Goal: Communication & Community: Answer question/provide support

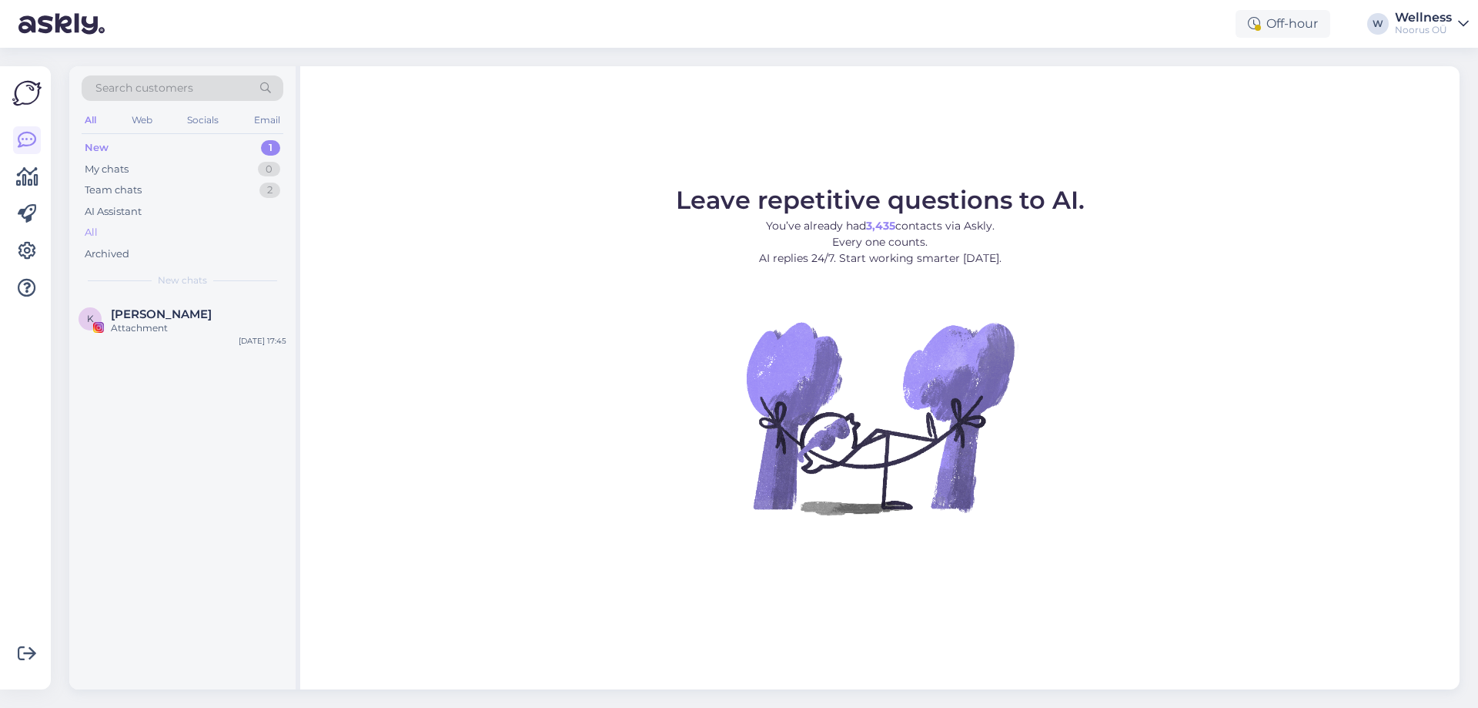
click at [96, 234] on div "All" at bounding box center [91, 232] width 13 height 15
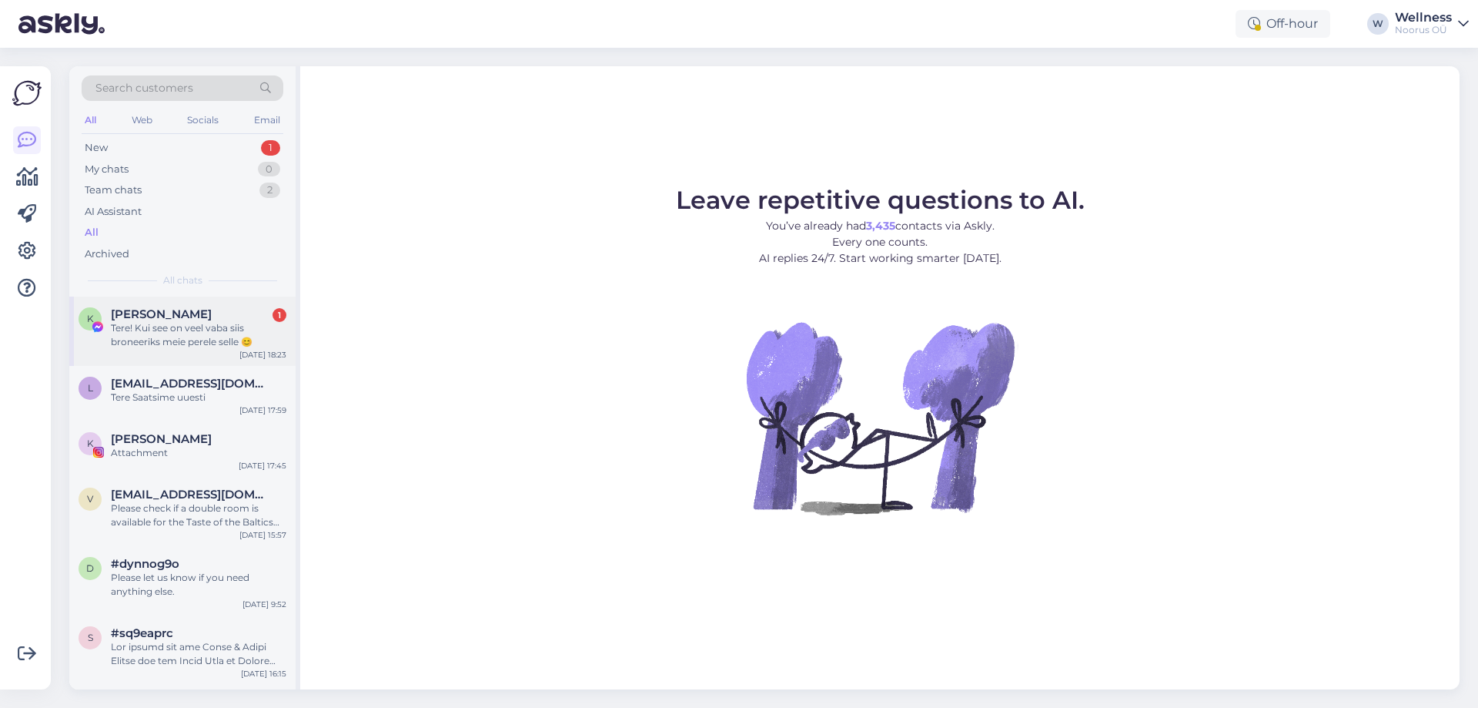
click at [194, 329] on div "Tere! Kui see on veel vaba siis broneeriks meie perele selle 😊" at bounding box center [199, 335] width 176 height 28
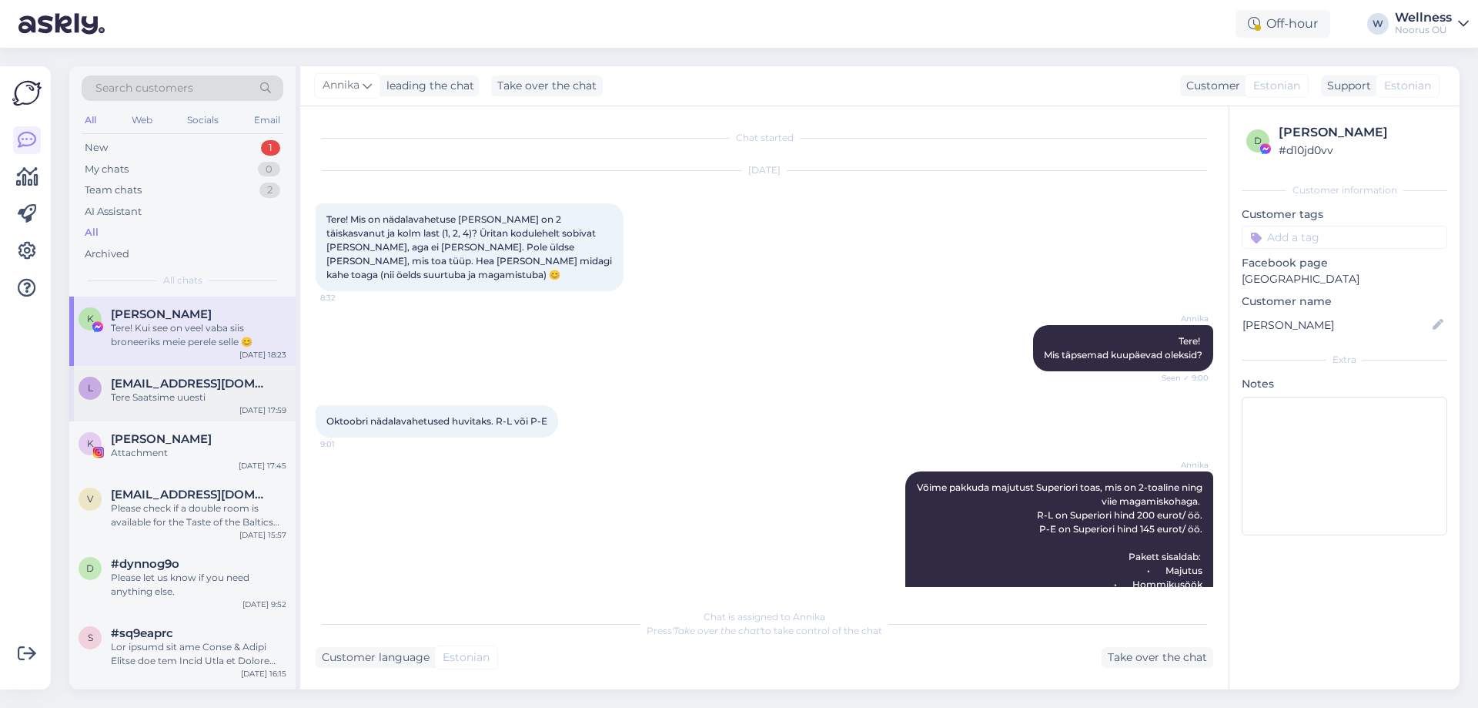
click at [83, 384] on div "l" at bounding box center [90, 387] width 23 height 23
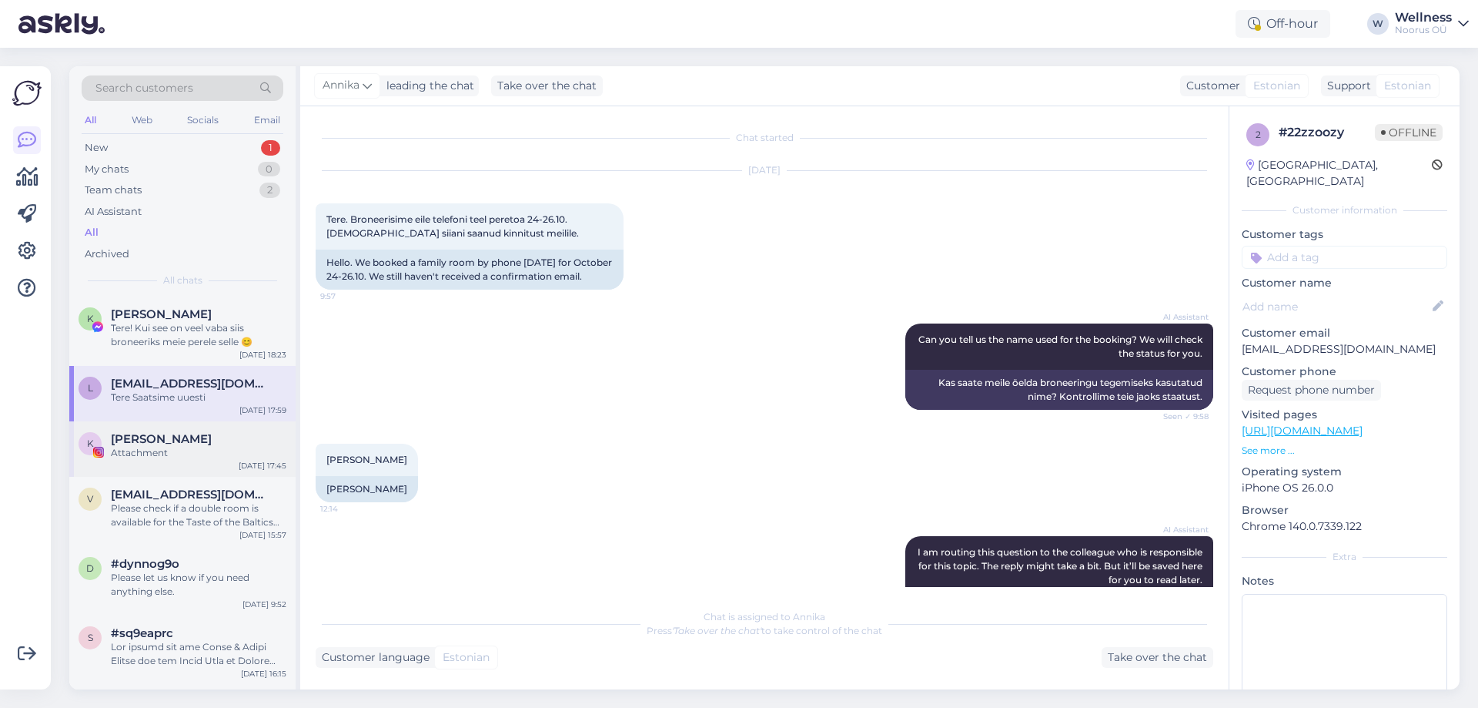
click at [136, 438] on span "[PERSON_NAME]" at bounding box center [161, 439] width 101 height 14
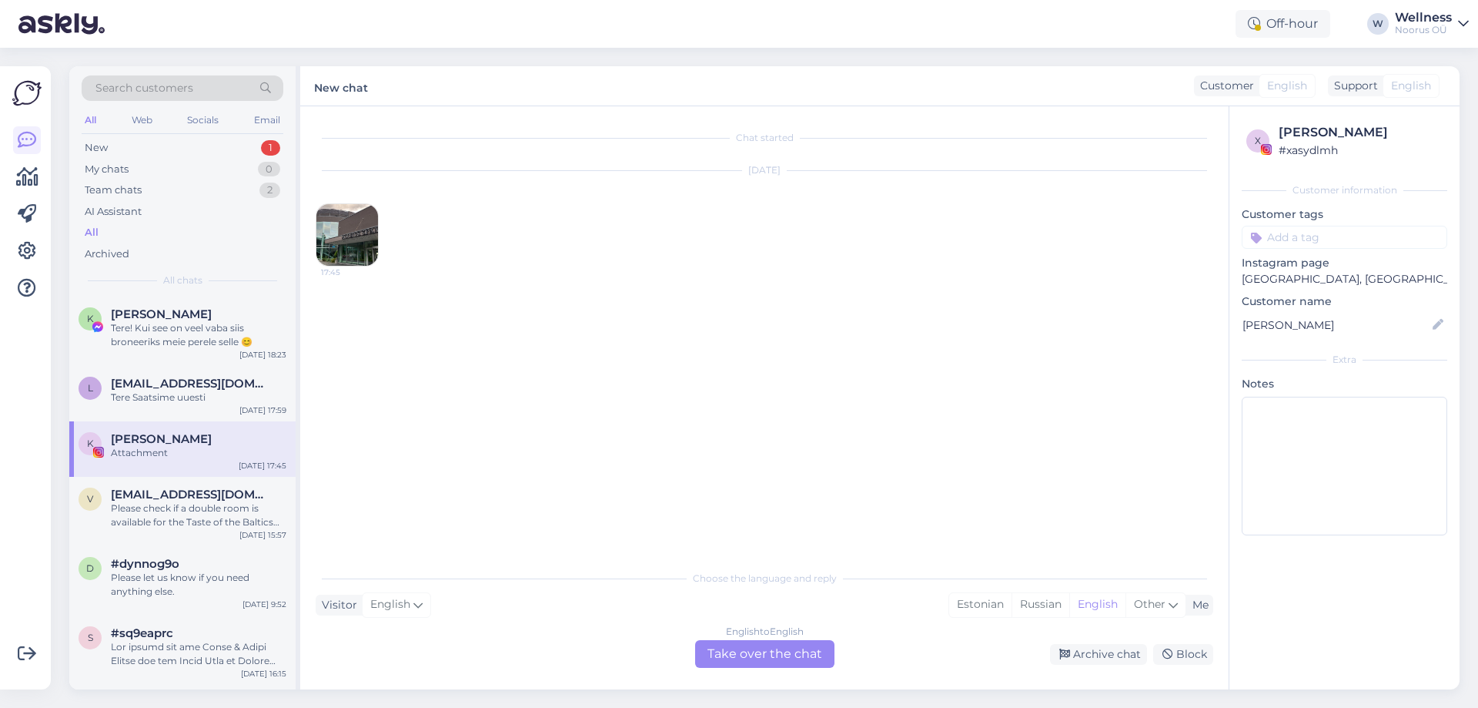
click at [368, 220] on img at bounding box center [347, 235] width 62 height 62
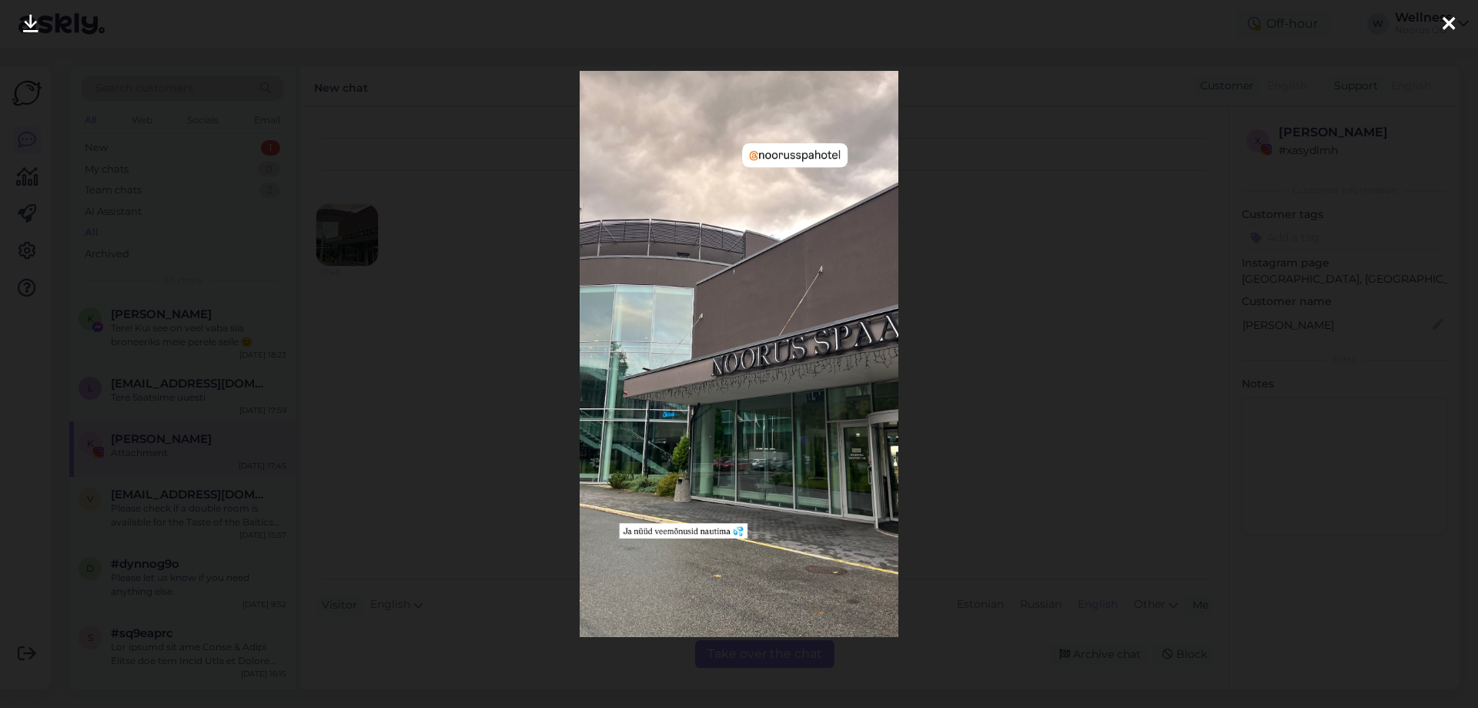
click at [1454, 18] on icon at bounding box center [1449, 25] width 12 height 20
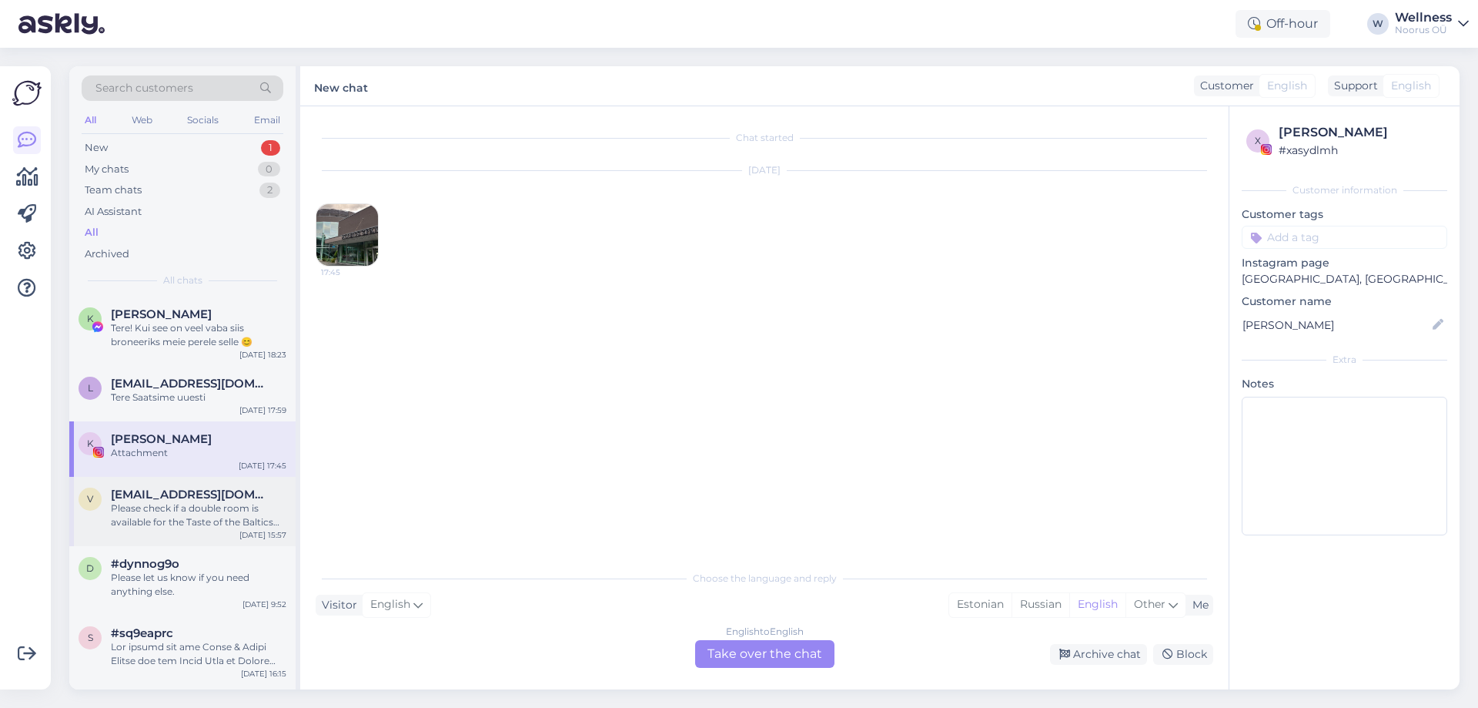
click at [173, 501] on div "Please check if a double room is available for the Taste of the Baltics package…" at bounding box center [199, 515] width 176 height 28
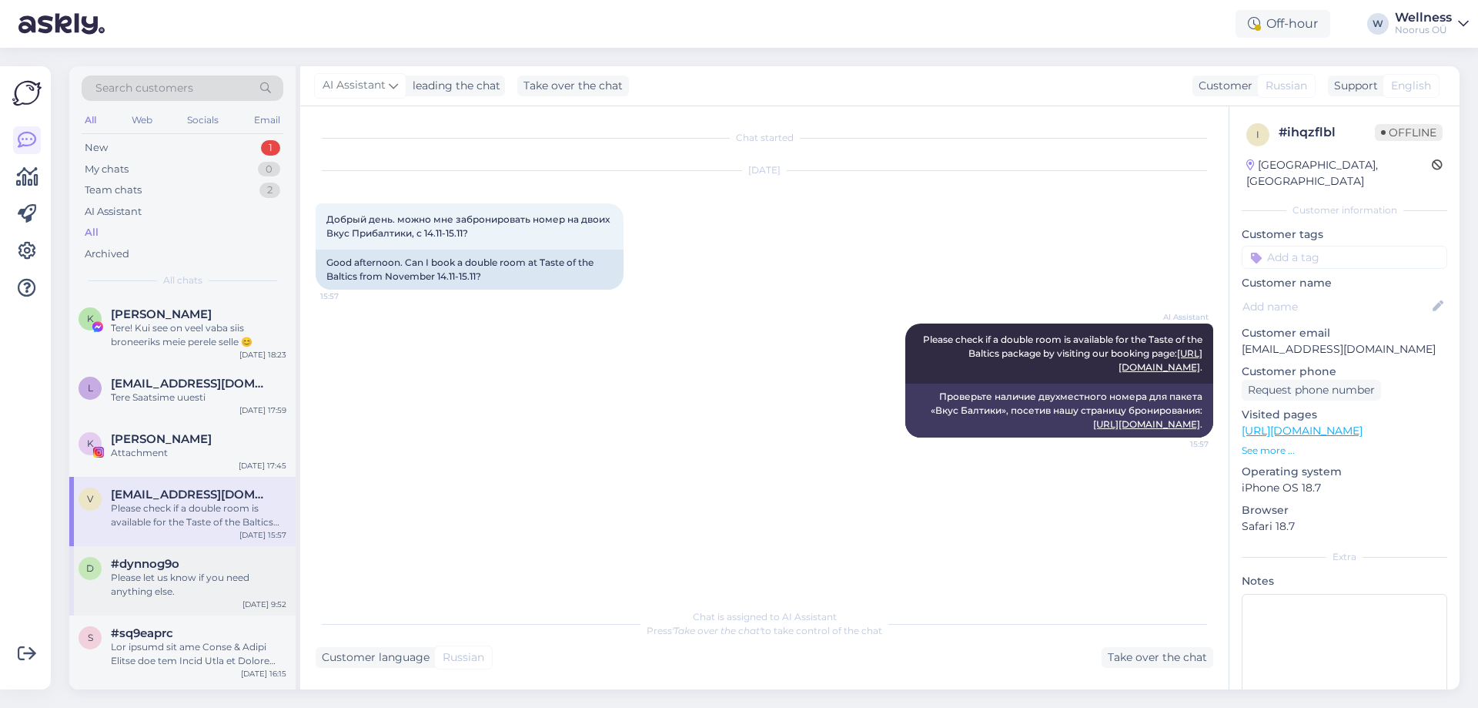
click at [162, 570] on div "#dynnog9o Please let us know if you need anything else." at bounding box center [199, 578] width 176 height 42
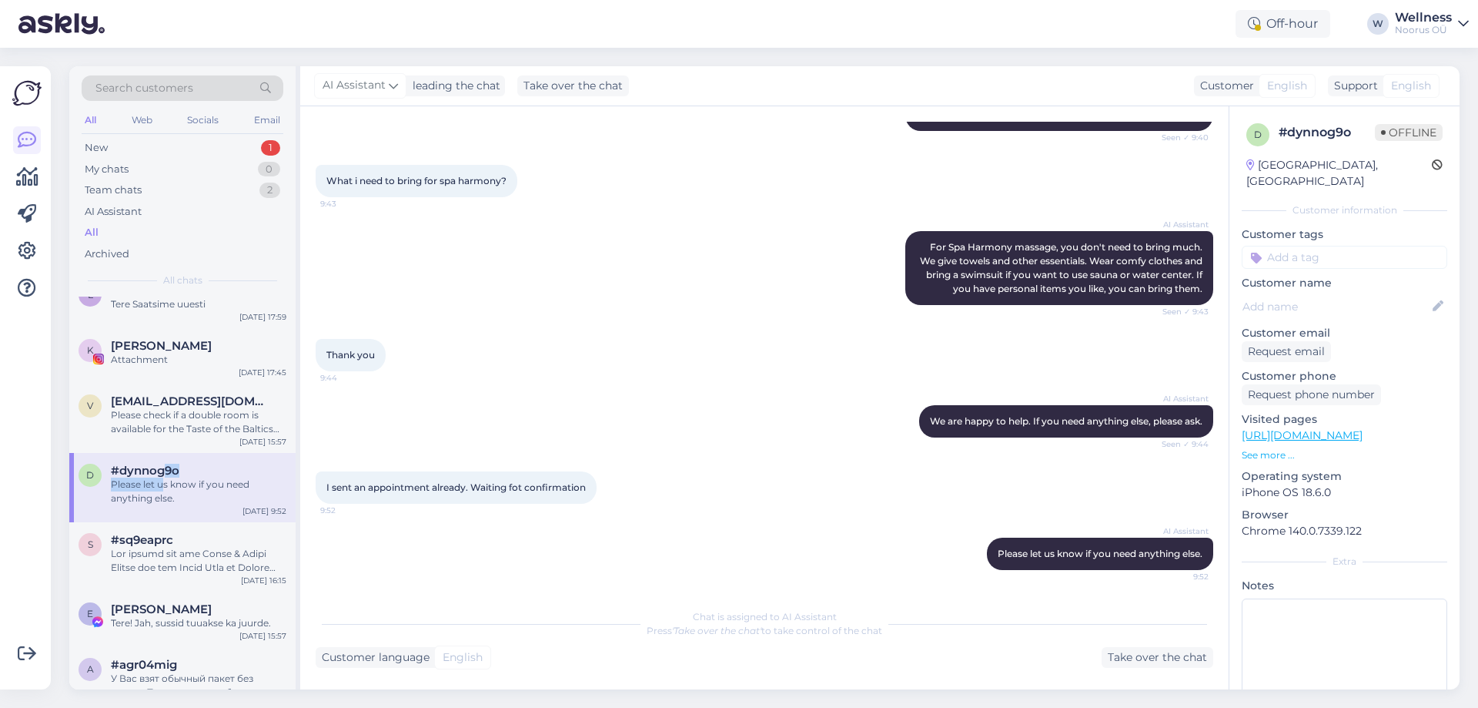
scroll to position [102, 0]
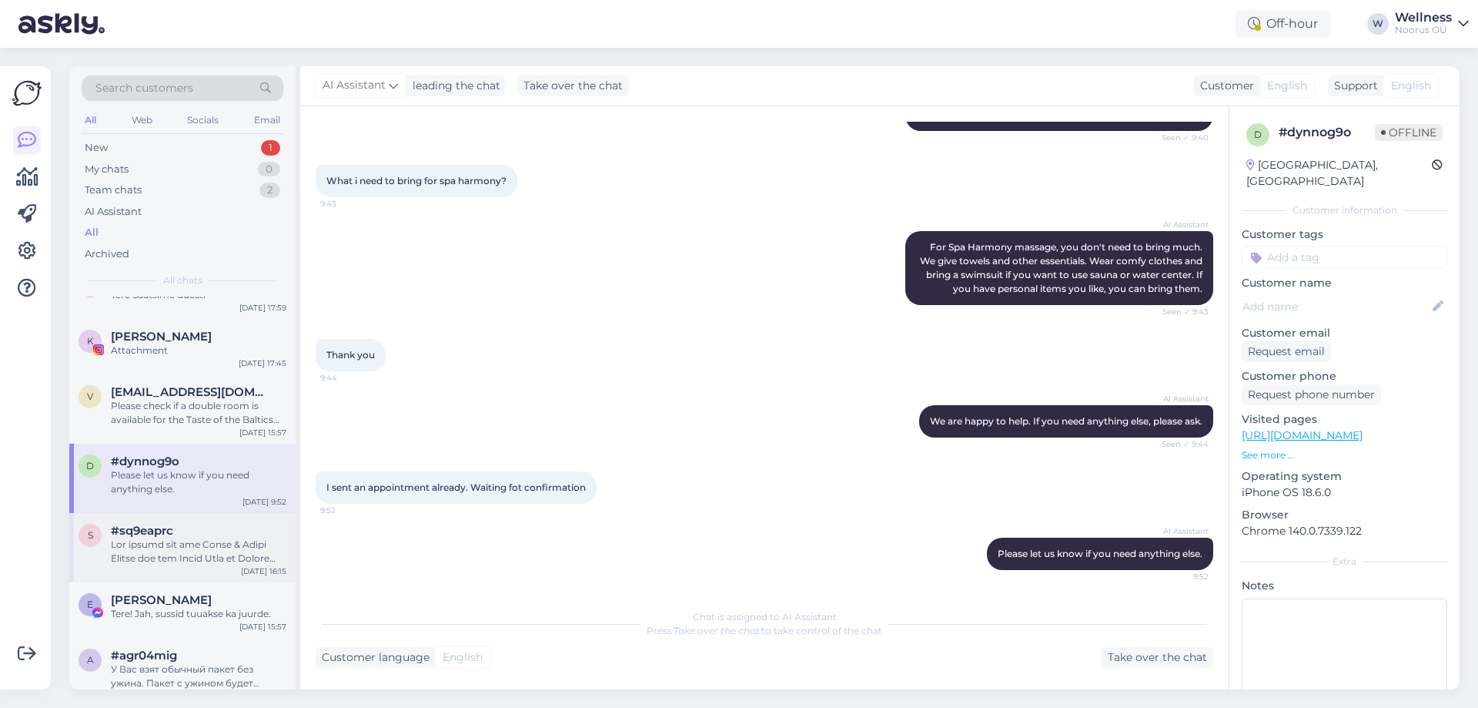
click at [197, 527] on div "#sq9eaprc" at bounding box center [199, 531] width 176 height 14
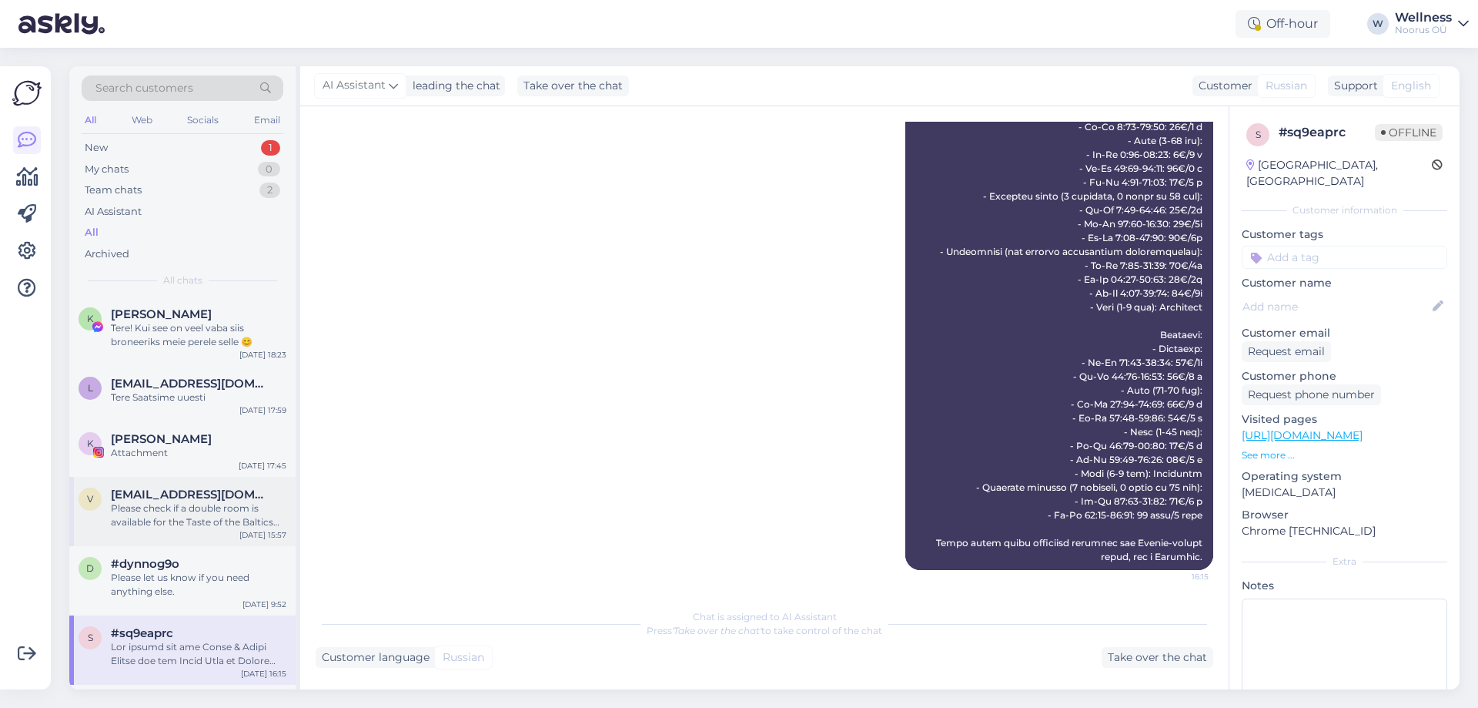
scroll to position [206, 0]
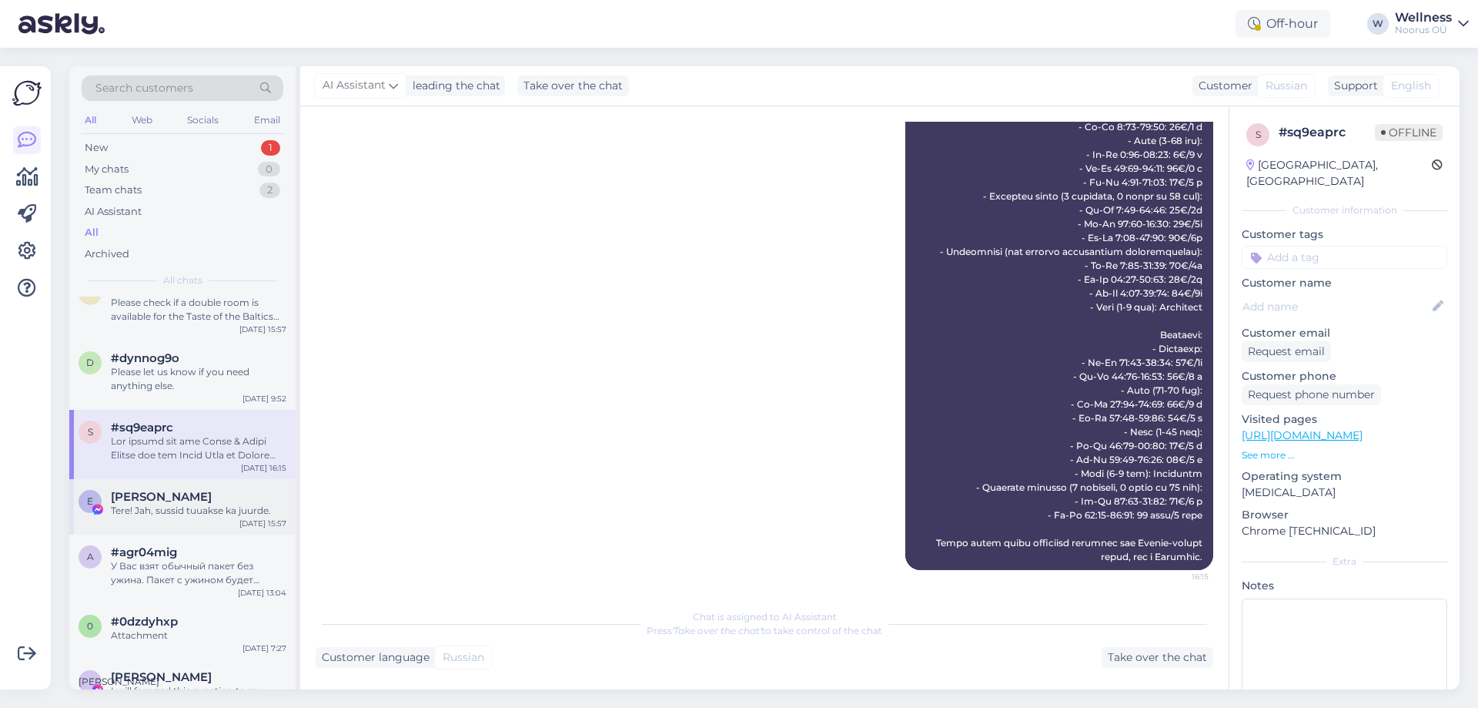
click at [202, 489] on div "E [PERSON_NAME] Tere! Jah, sussid tuuakse ka juurde. [DATE] 15:57" at bounding box center [182, 506] width 226 height 55
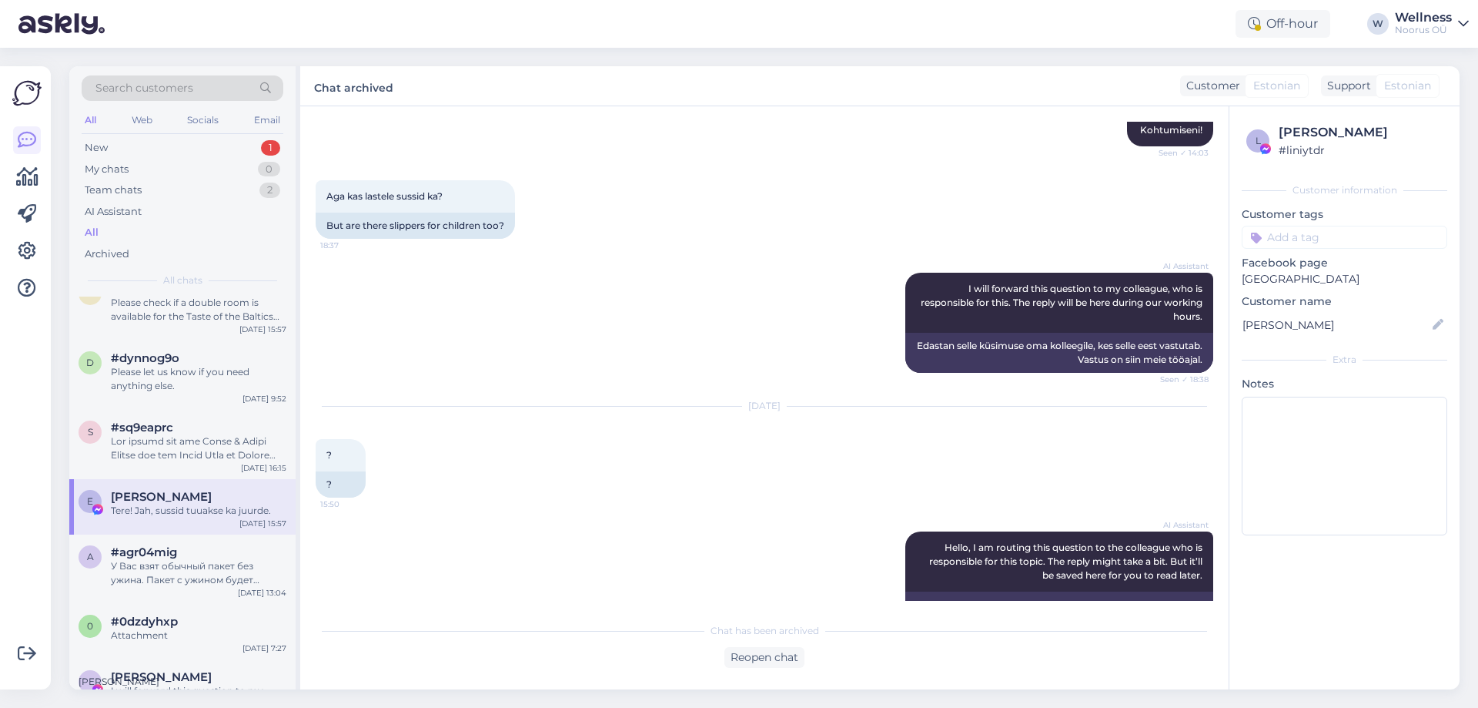
scroll to position [993, 0]
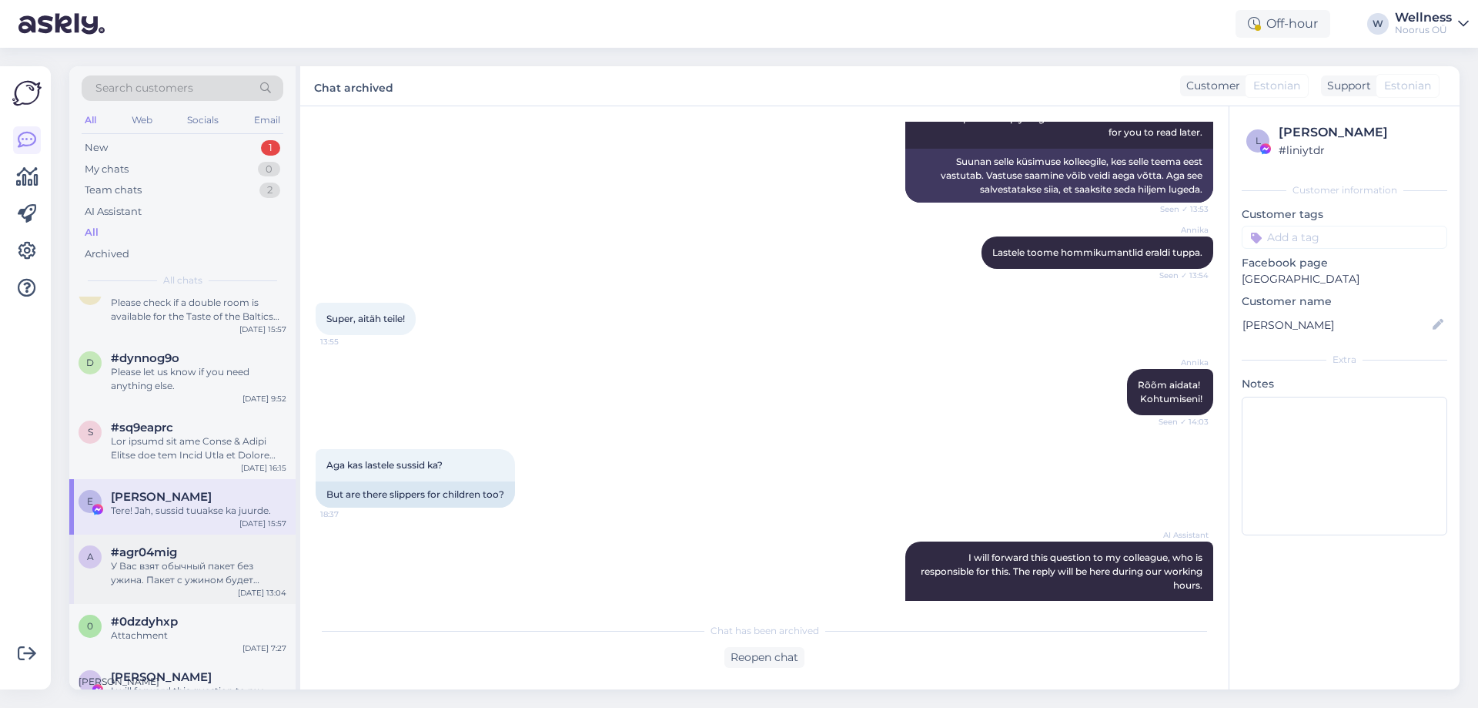
click at [142, 560] on div "У Вас взят обычный пакет без ужина. Пакет с ужином будет стоить 271 евро." at bounding box center [199, 573] width 176 height 28
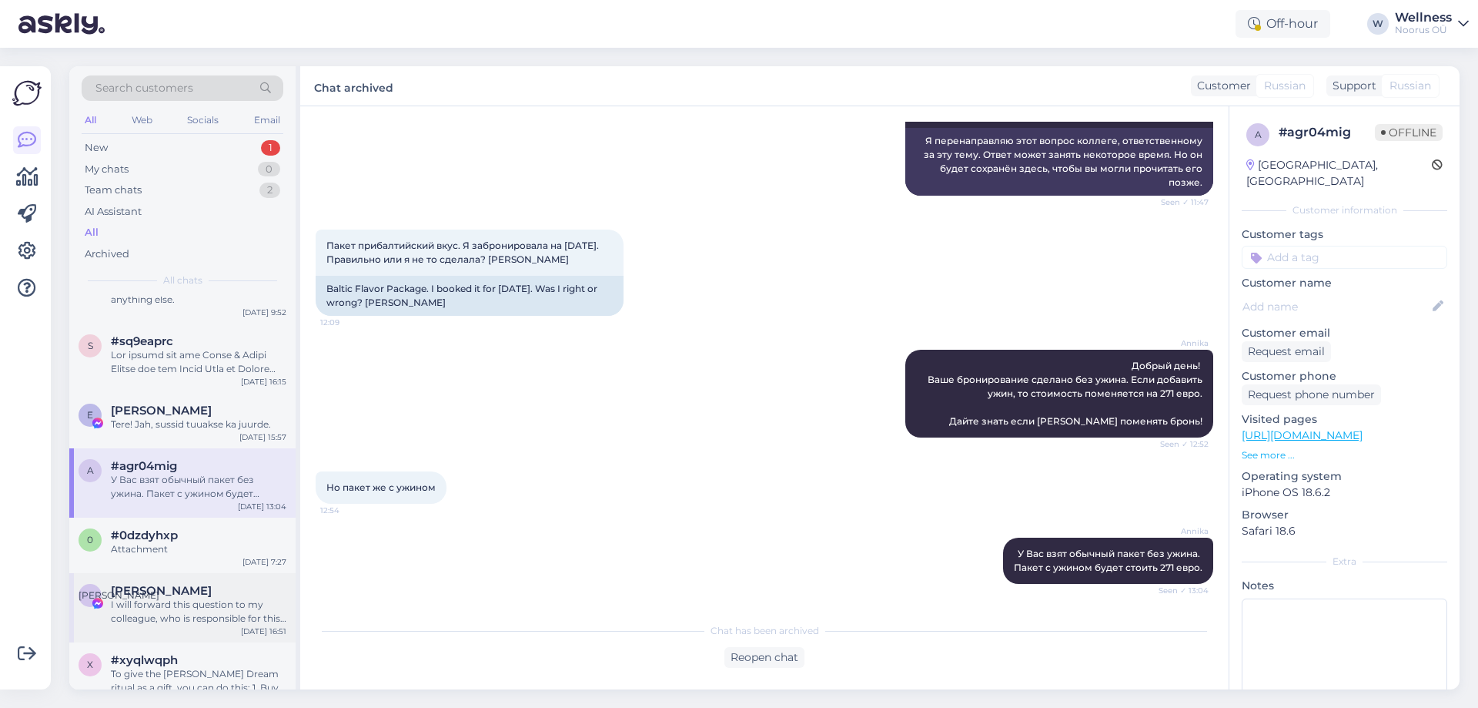
scroll to position [410, 0]
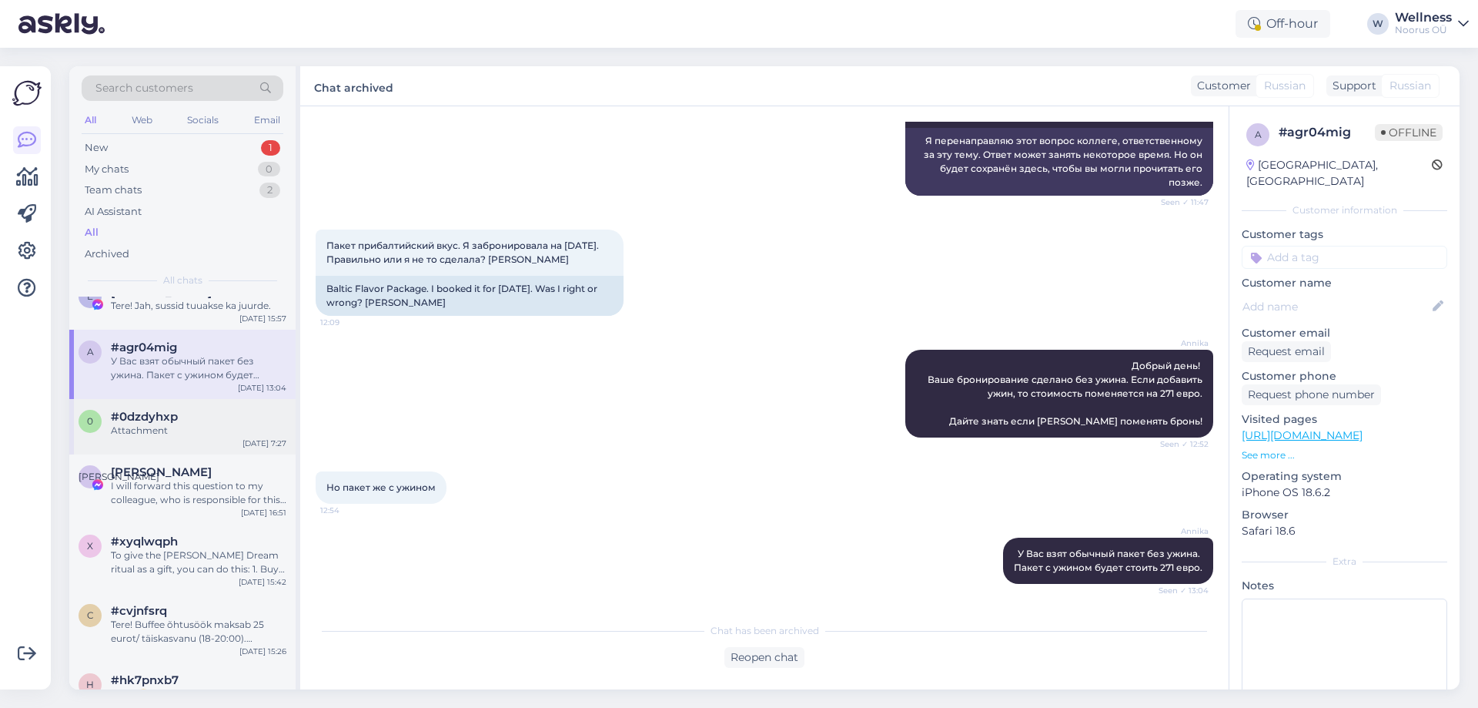
click at [179, 425] on div "Attachment" at bounding box center [199, 430] width 176 height 14
type textarea "Tere, Palun saatke andmed raha tagastamise kohta."
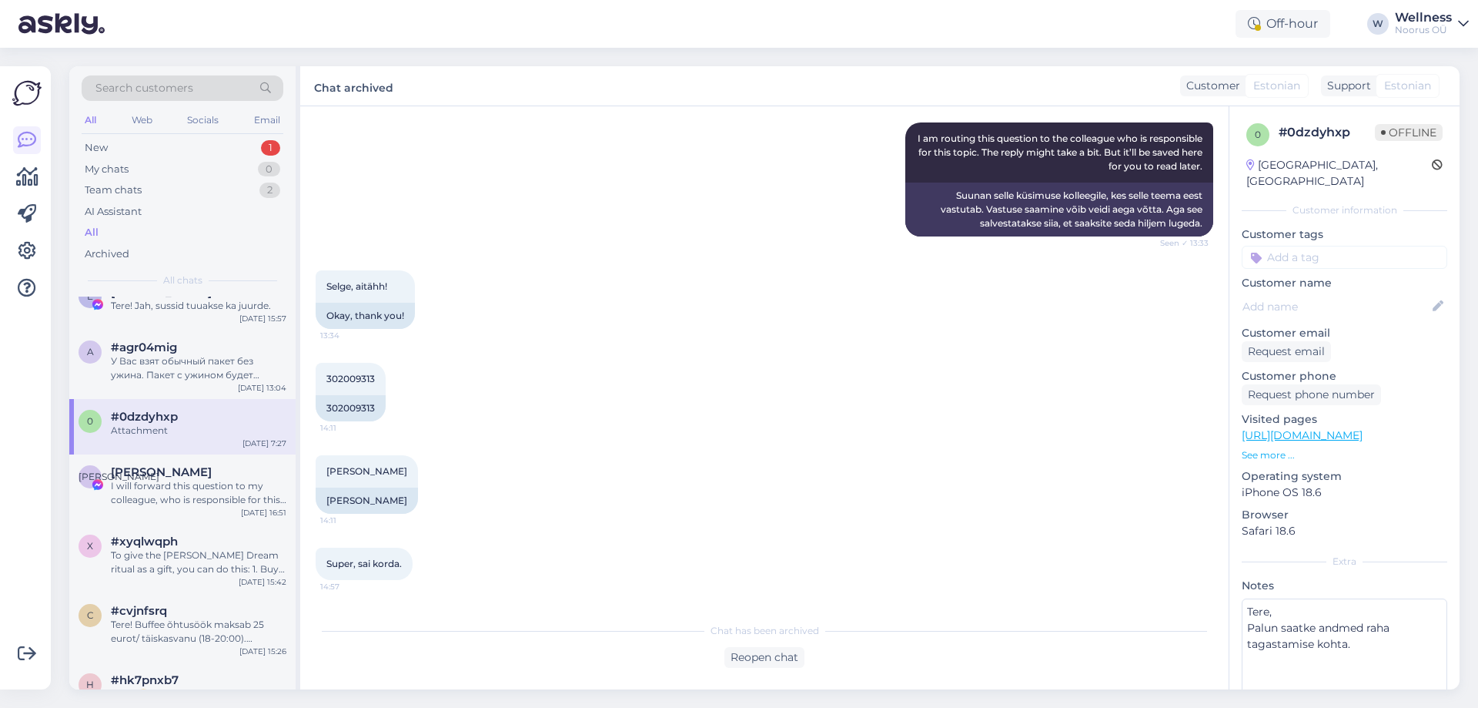
scroll to position [1028, 0]
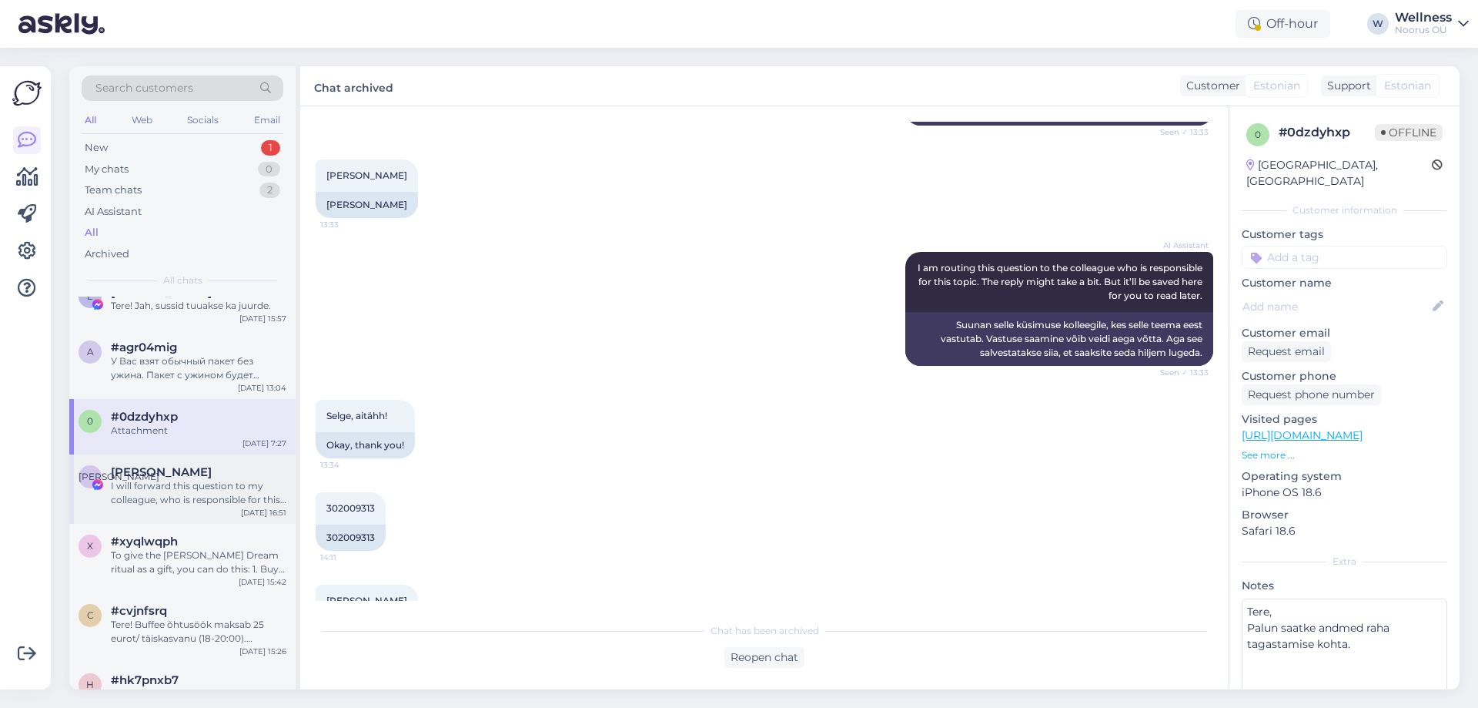
click at [199, 494] on div "I will forward this question to my colleague, who is responsible for this. The …" at bounding box center [199, 493] width 176 height 28
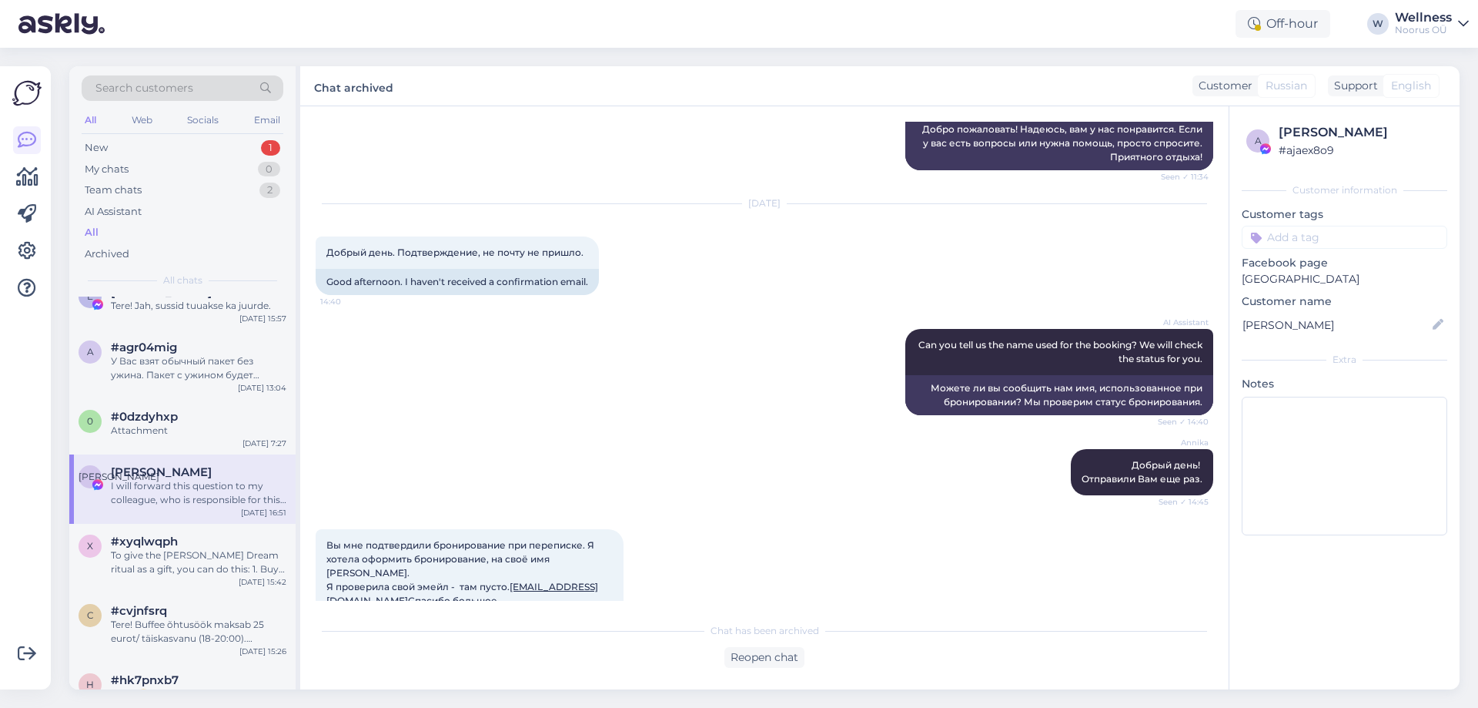
scroll to position [2110, 0]
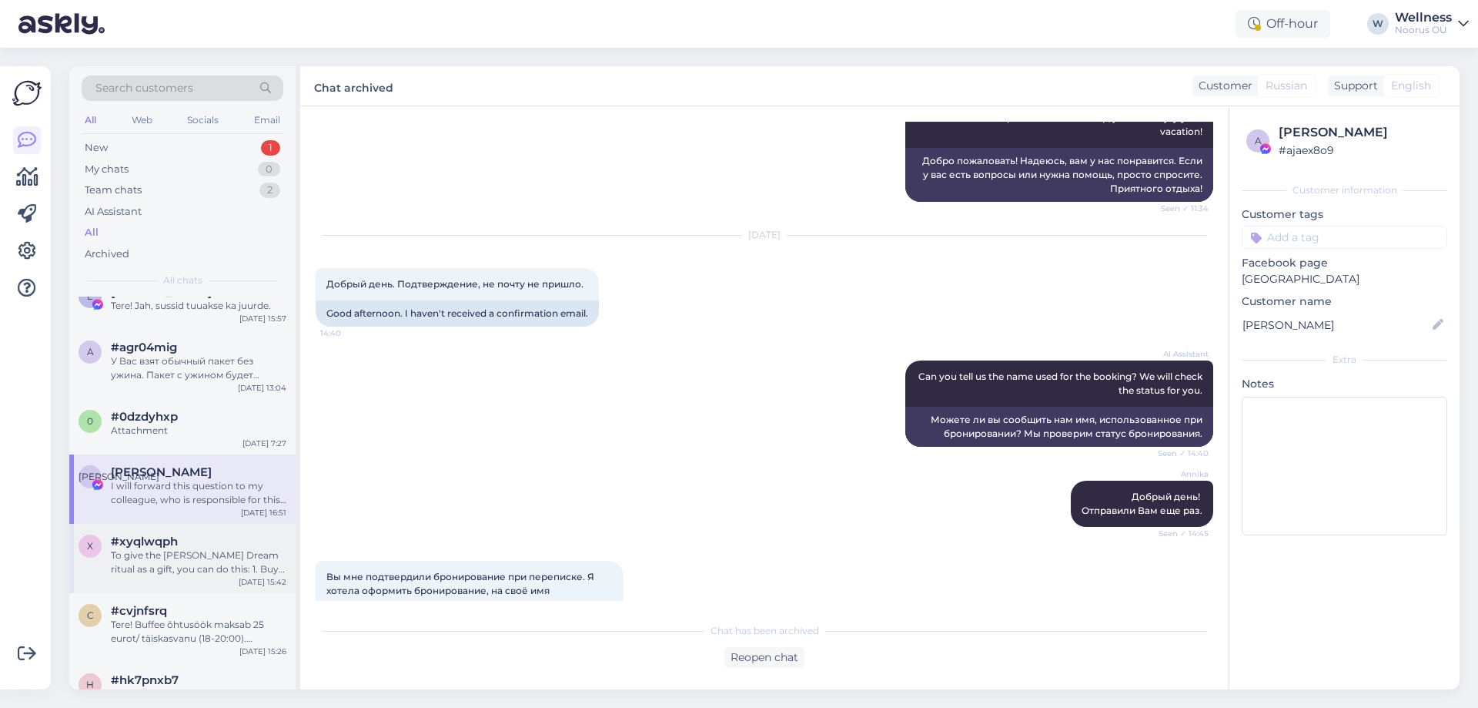
click at [200, 560] on div "To give the [PERSON_NAME] Dream ritual as a gift, you can do this: 1. Buy a gif…" at bounding box center [199, 562] width 176 height 28
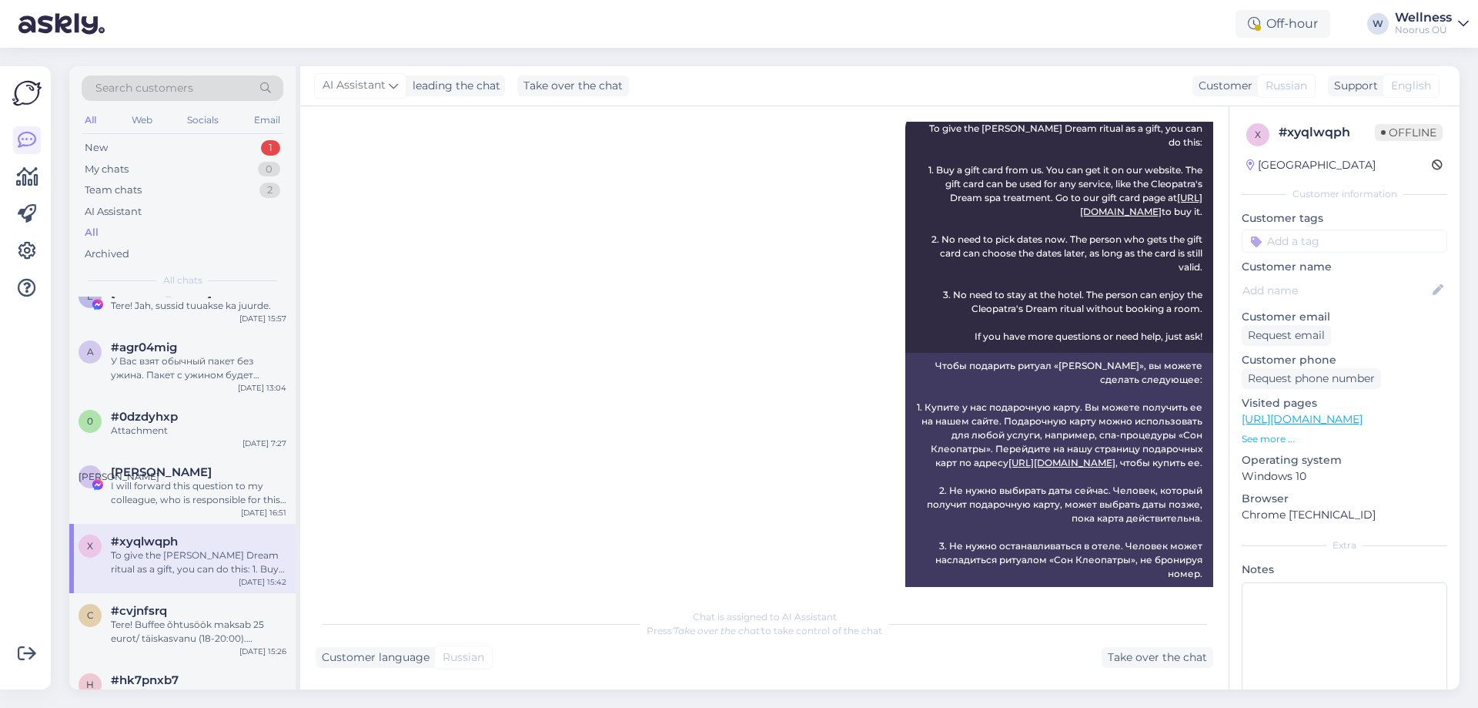
scroll to position [366, 0]
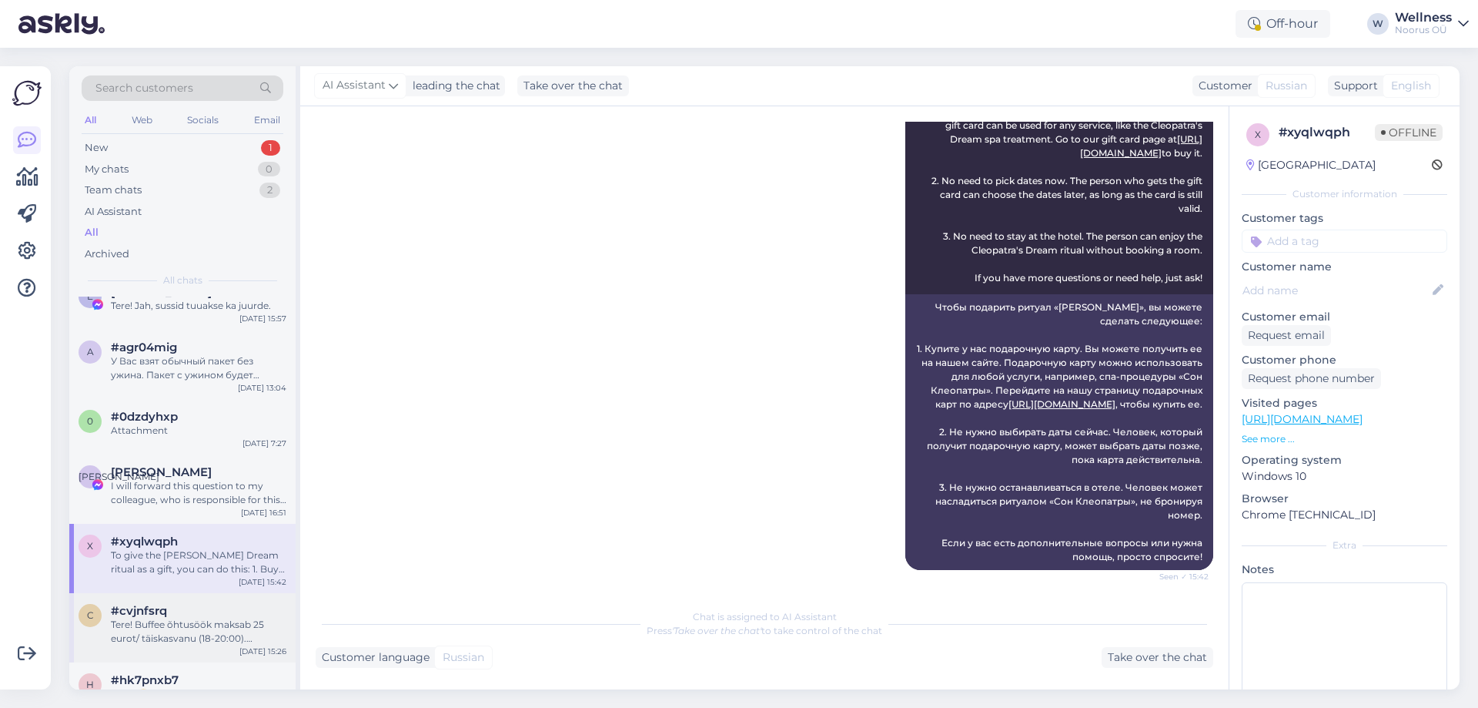
click at [151, 631] on div "Tere! Buffee õhtusöök maksab 25 eurot/ täiskasvanu (18-20:00). Õhtusöök kehtib …" at bounding box center [199, 631] width 176 height 28
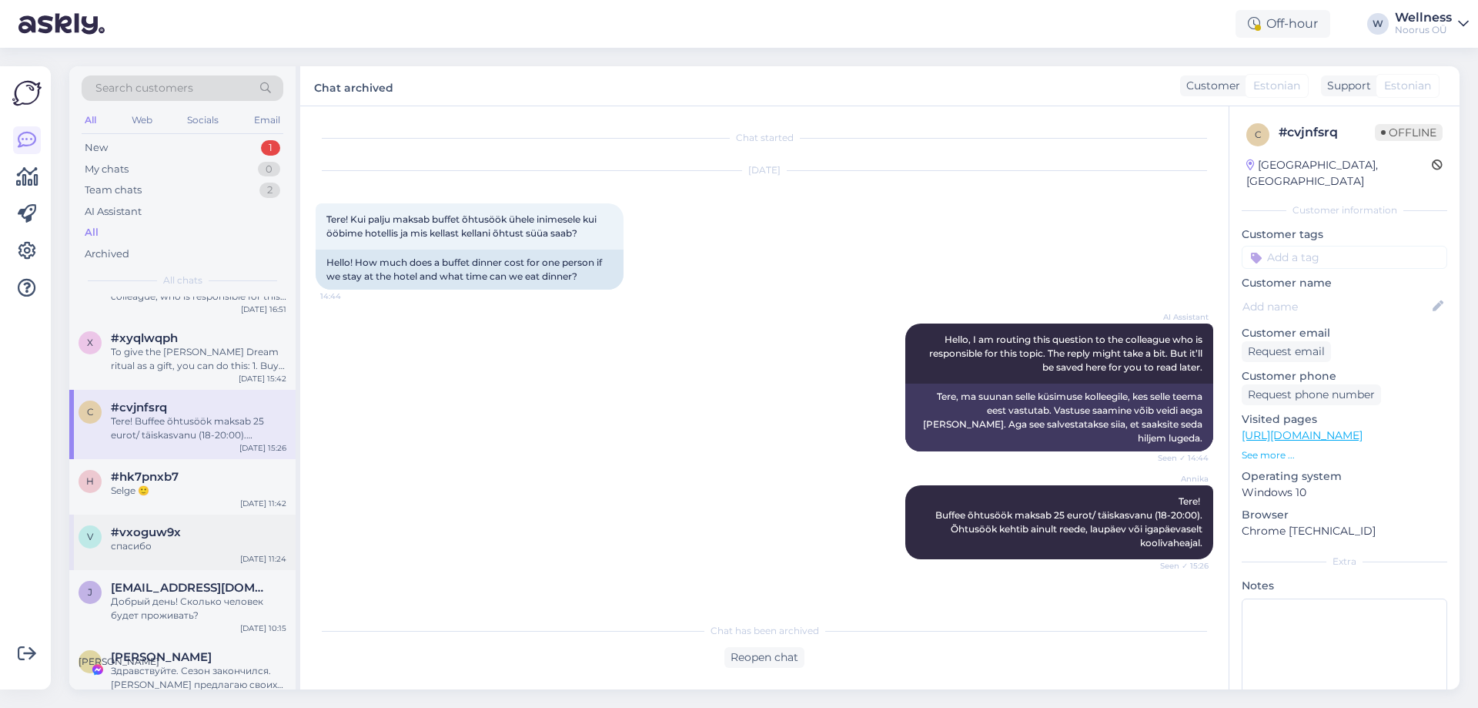
scroll to position [616, 0]
click at [152, 490] on div "Selge 🙂" at bounding box center [199, 488] width 176 height 14
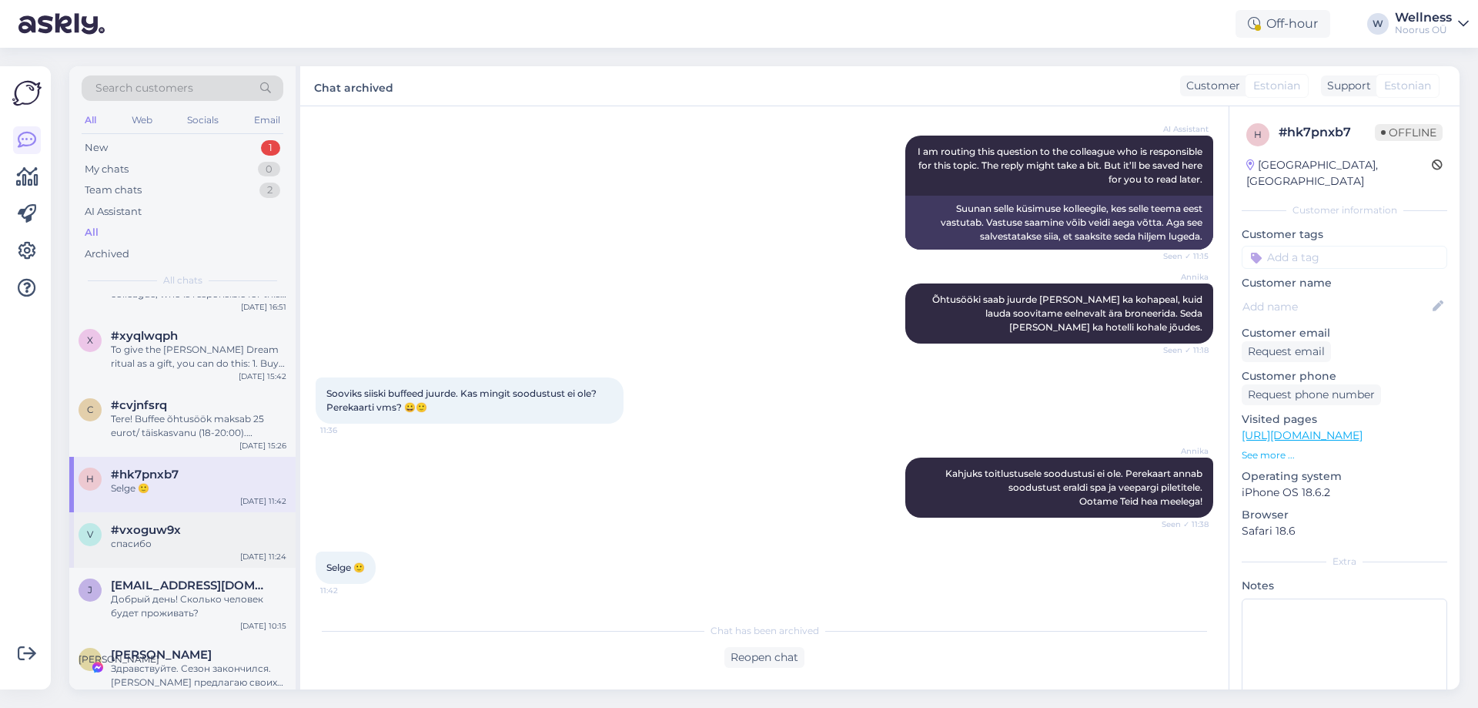
click at [220, 526] on div "#vxoguw9x" at bounding box center [199, 530] width 176 height 14
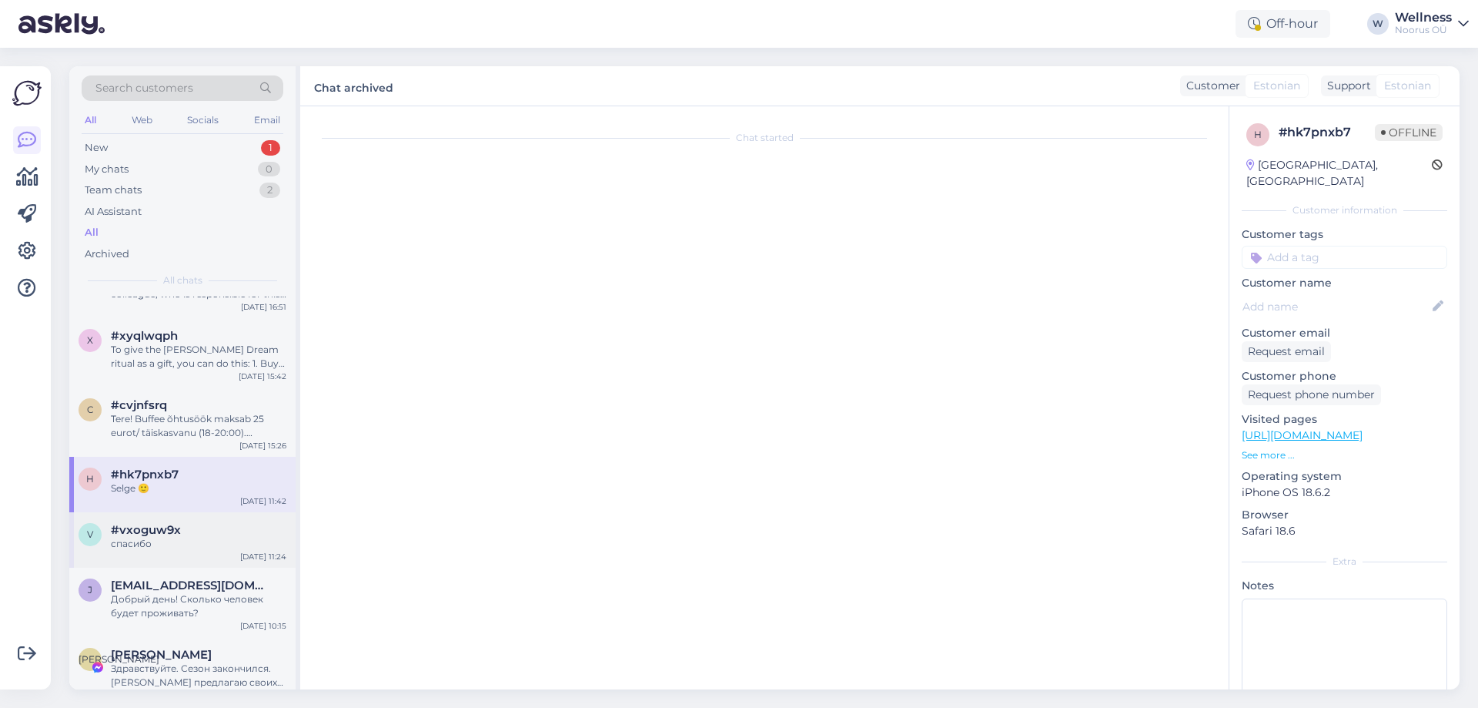
scroll to position [196, 0]
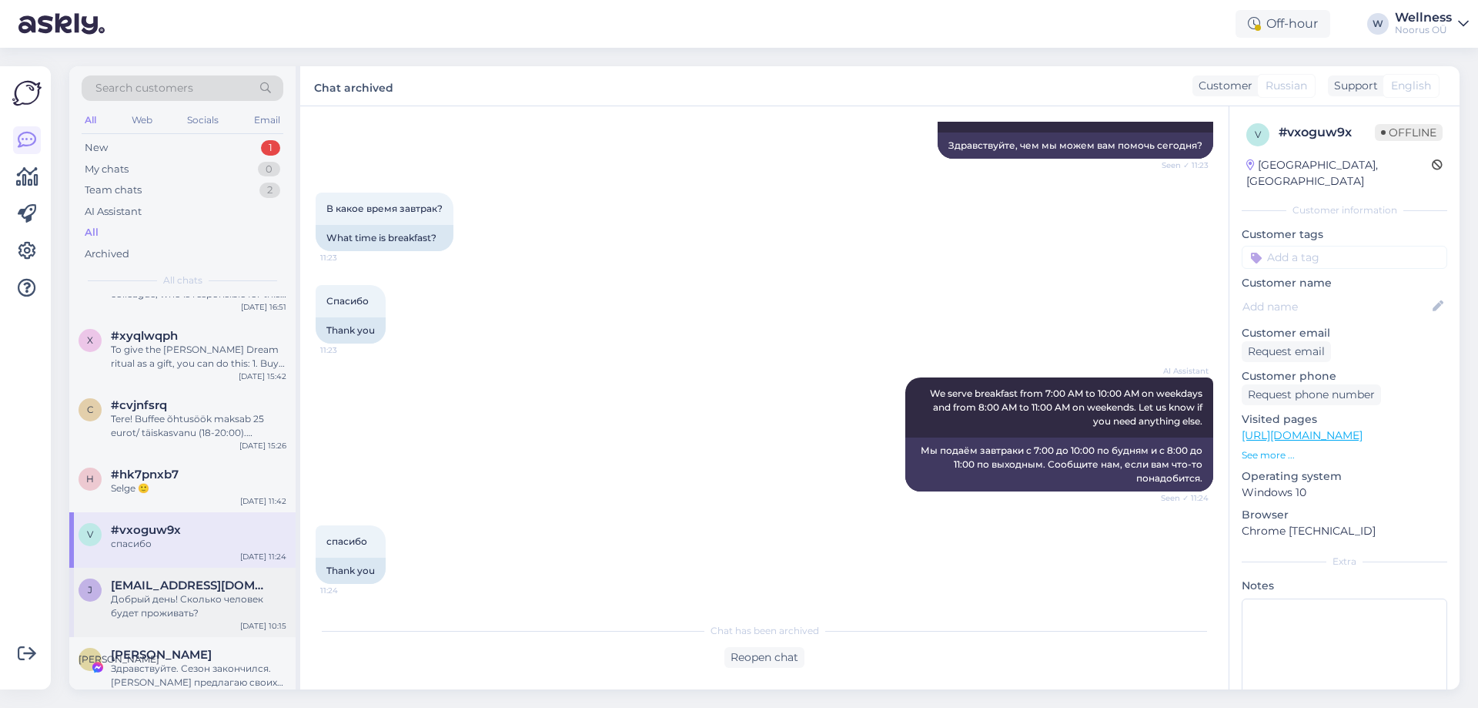
click at [169, 584] on span "[EMAIL_ADDRESS][DOMAIN_NAME]" at bounding box center [191, 585] width 160 height 14
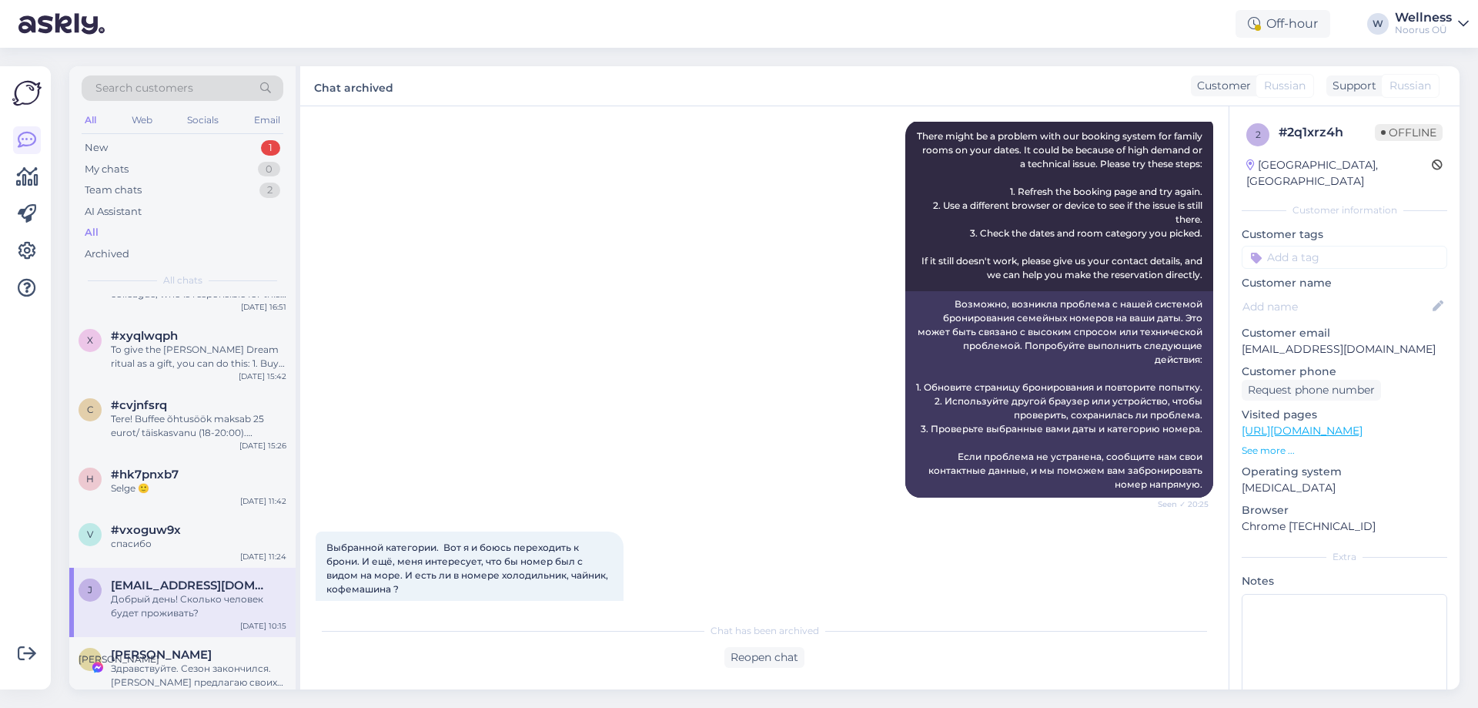
scroll to position [0, 0]
